Goal: Task Accomplishment & Management: Manage account settings

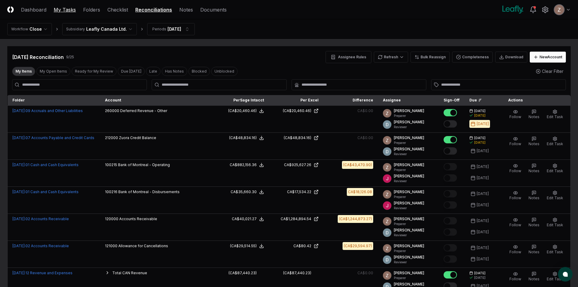
click at [68, 11] on link "My Tasks" at bounding box center [65, 9] width 22 height 7
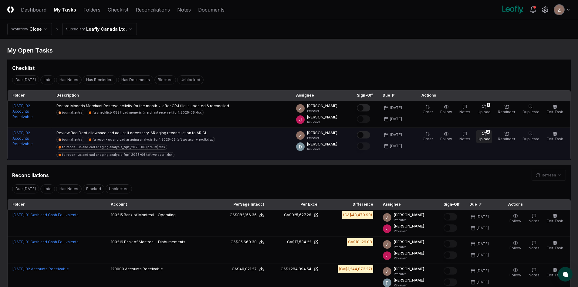
click at [490, 131] on div "3" at bounding box center [488, 132] width 5 height 4
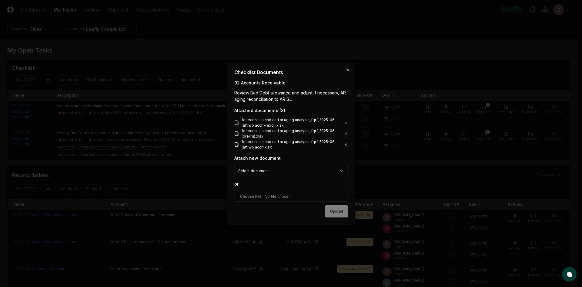
click at [347, 121] on icon at bounding box center [347, 122] width 4 height 5
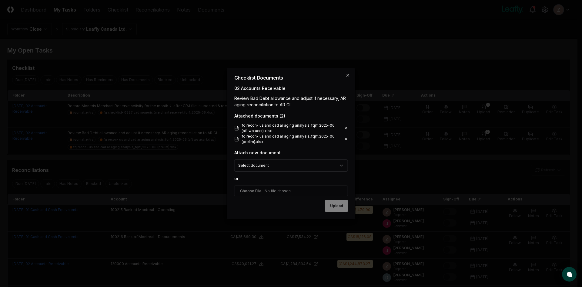
click at [346, 126] on icon at bounding box center [346, 128] width 4 height 5
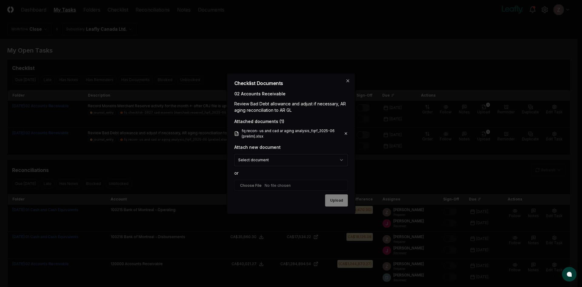
click at [345, 131] on icon at bounding box center [346, 133] width 4 height 5
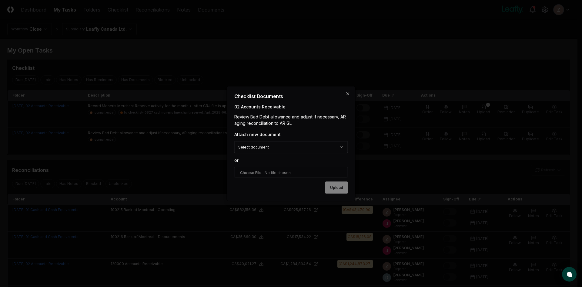
click at [277, 170] on input "file" at bounding box center [291, 172] width 114 height 11
type input "**********"
click at [339, 193] on button "Upload" at bounding box center [337, 188] width 23 height 12
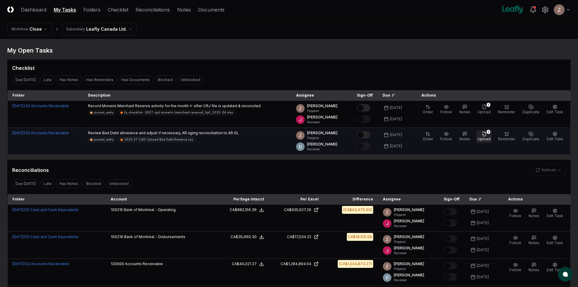
click at [483, 135] on button "1 Upload" at bounding box center [483, 136] width 15 height 13
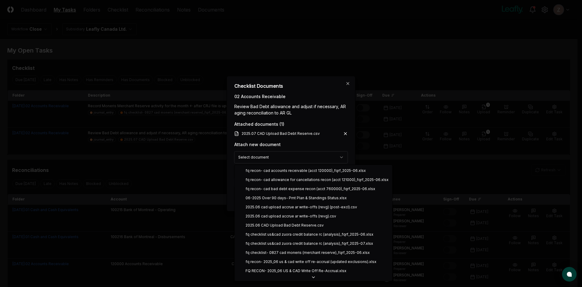
click at [312, 153] on body "CloseCore Dashboard My Tasks Folders Checklist Reconciliations Notes Documents …" at bounding box center [289, 205] width 578 height 410
click at [312, 120] on body "CloseCore Dashboard My Tasks Folders Checklist Reconciliations Notes Documents …" at bounding box center [289, 205] width 578 height 410
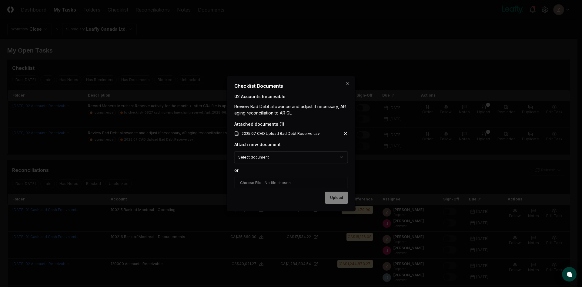
click at [266, 181] on input "file" at bounding box center [291, 182] width 114 height 11
type input "**********"
click at [336, 202] on button "Upload" at bounding box center [337, 198] width 23 height 12
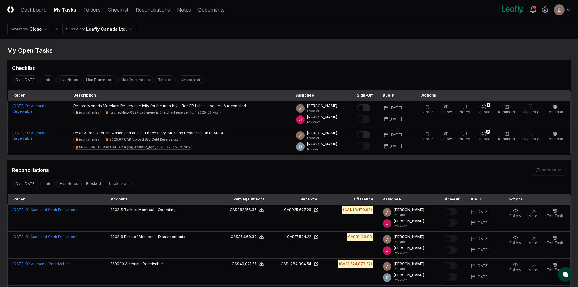
click at [110, 29] on html "CloseCore Dashboard My Tasks Folders Checklist Reconciliations Notes Documents …" at bounding box center [289, 205] width 578 height 410
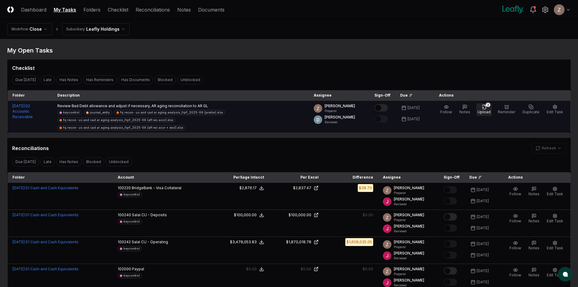
click at [481, 108] on button "3 Upload" at bounding box center [483, 109] width 15 height 13
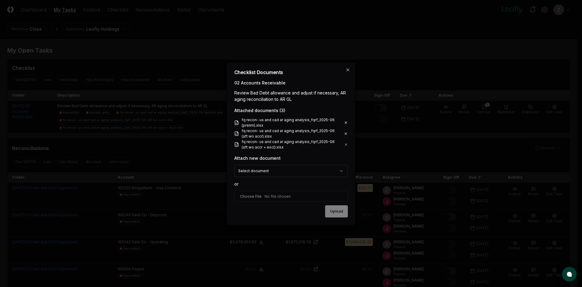
click at [345, 123] on icon at bounding box center [346, 122] width 4 height 5
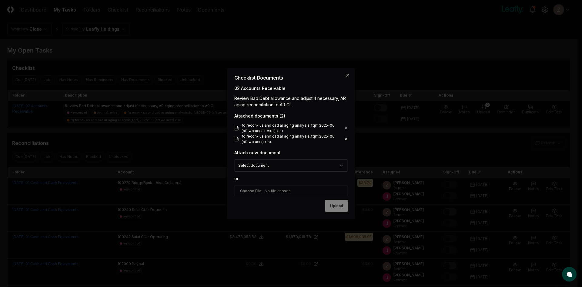
click at [346, 122] on div "Attached documents ( 2 ) fq recon- us and cad ar aging analysis_fqrf_2025-06 (a…" at bounding box center [291, 129] width 114 height 32
click at [346, 127] on icon at bounding box center [347, 128] width 4 height 5
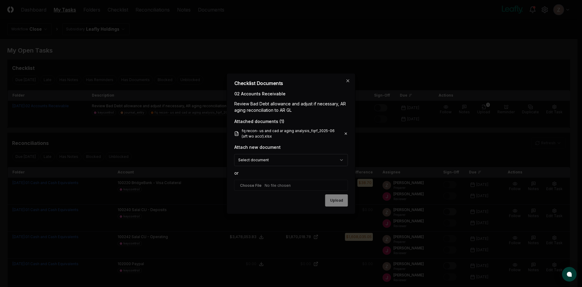
click at [344, 132] on icon at bounding box center [346, 133] width 4 height 5
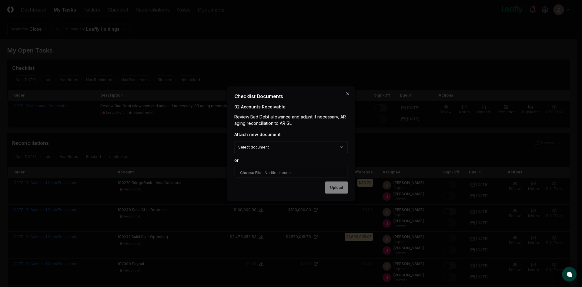
click at [264, 146] on body "CloseCore Dashboard My Tasks Folders Checklist Reconciliations Notes Documents …" at bounding box center [289, 218] width 578 height 437
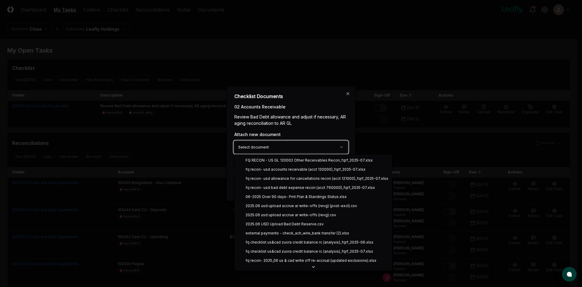
click at [331, 132] on body "CloseCore Dashboard My Tasks Folders Checklist Reconciliations Notes Documents …" at bounding box center [289, 218] width 578 height 437
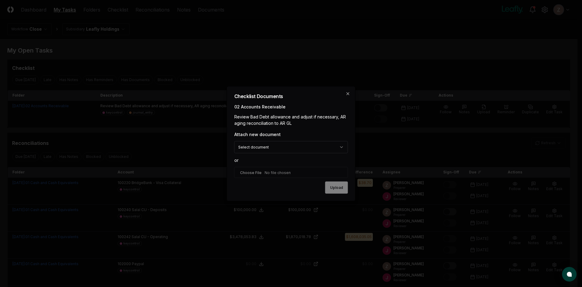
click at [252, 173] on input "file" at bounding box center [291, 172] width 114 height 11
type input "**********"
click at [336, 183] on button "Upload" at bounding box center [337, 188] width 23 height 12
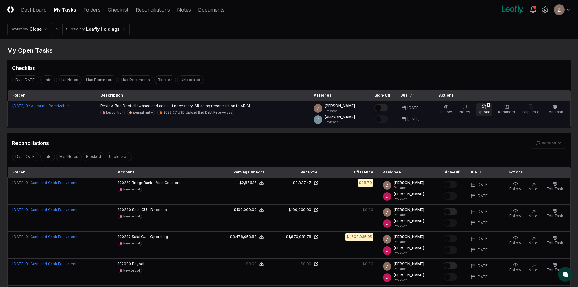
click at [486, 109] on icon "button" at bounding box center [483, 107] width 3 height 4
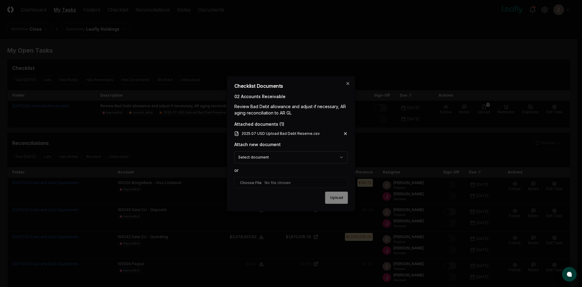
click at [269, 184] on input "file" at bounding box center [291, 182] width 114 height 11
type input "**********"
click at [340, 196] on button "Upload" at bounding box center [337, 198] width 23 height 12
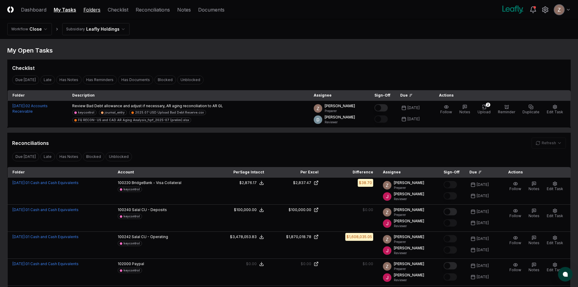
click at [89, 8] on link "Folders" at bounding box center [91, 9] width 17 height 7
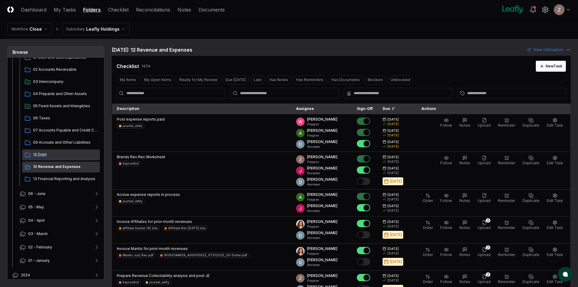
scroll to position [75, 0]
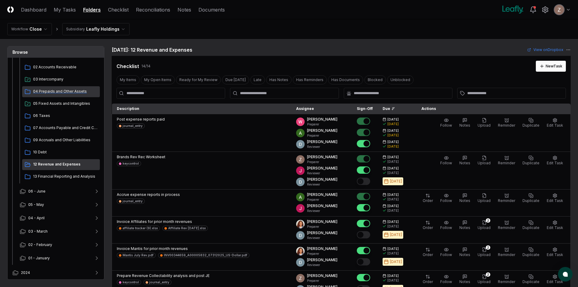
click at [53, 91] on span "04 Prepaids and Other Assets" at bounding box center [65, 91] width 64 height 5
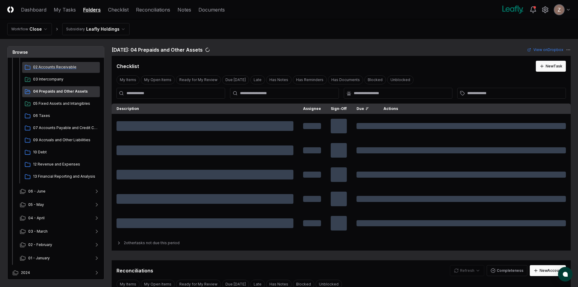
click at [51, 69] on span "02 Accounts Receivable" at bounding box center [65, 66] width 64 height 5
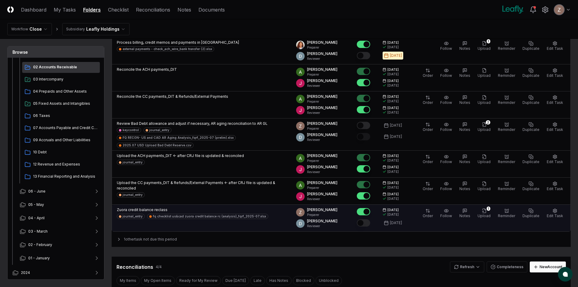
scroll to position [91, 0]
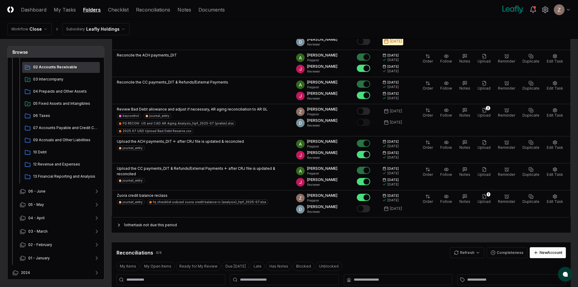
click at [118, 222] on icon at bounding box center [118, 224] width 5 height 5
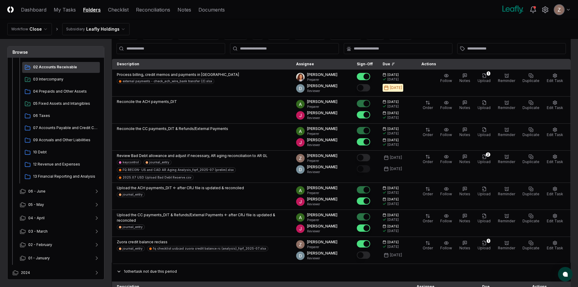
scroll to position [0, 0]
